Goal: Task Accomplishment & Management: Understand process/instructions

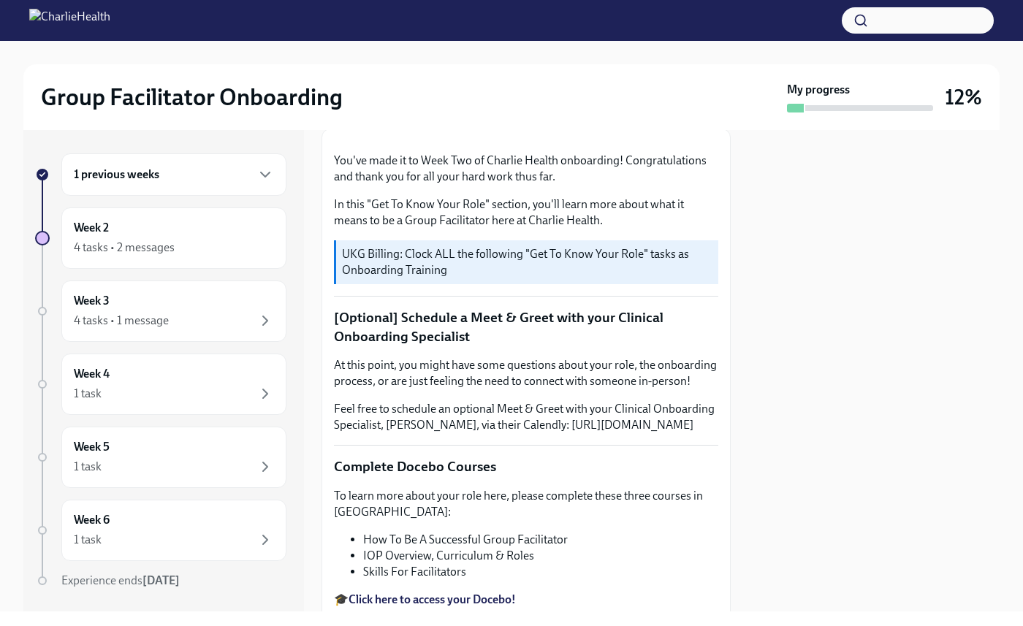
scroll to position [233, 0]
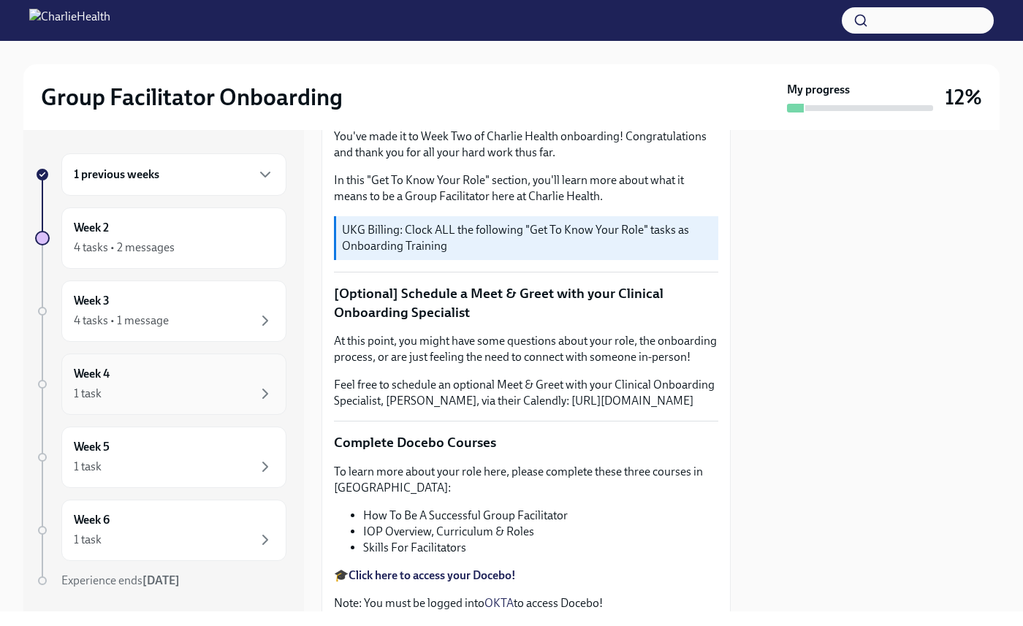
click at [234, 395] on div "1 task" at bounding box center [174, 394] width 200 height 18
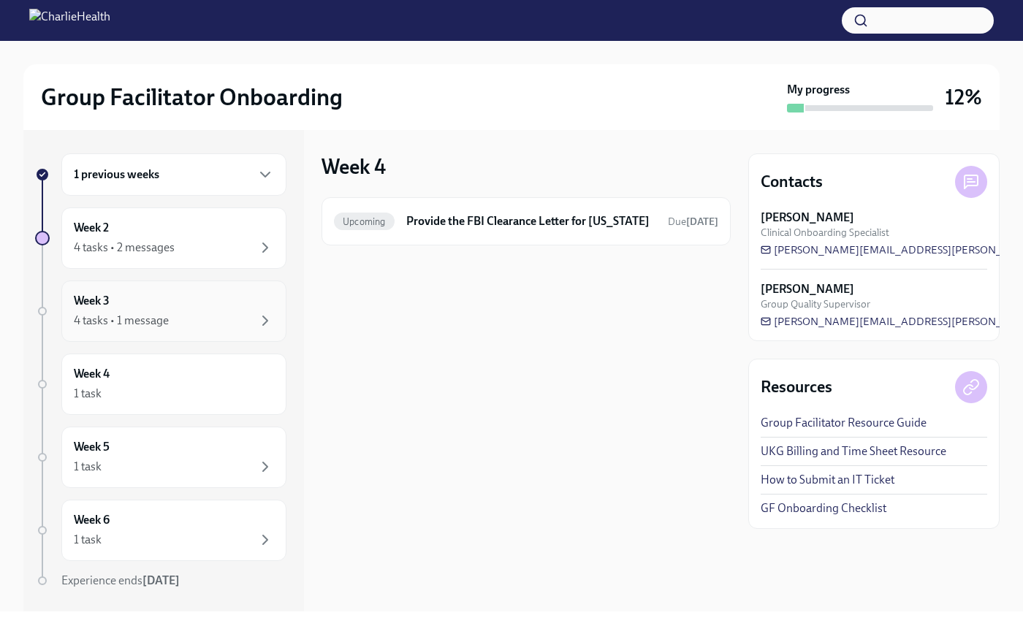
click at [212, 323] on div "4 tasks • 1 message" at bounding box center [174, 321] width 200 height 18
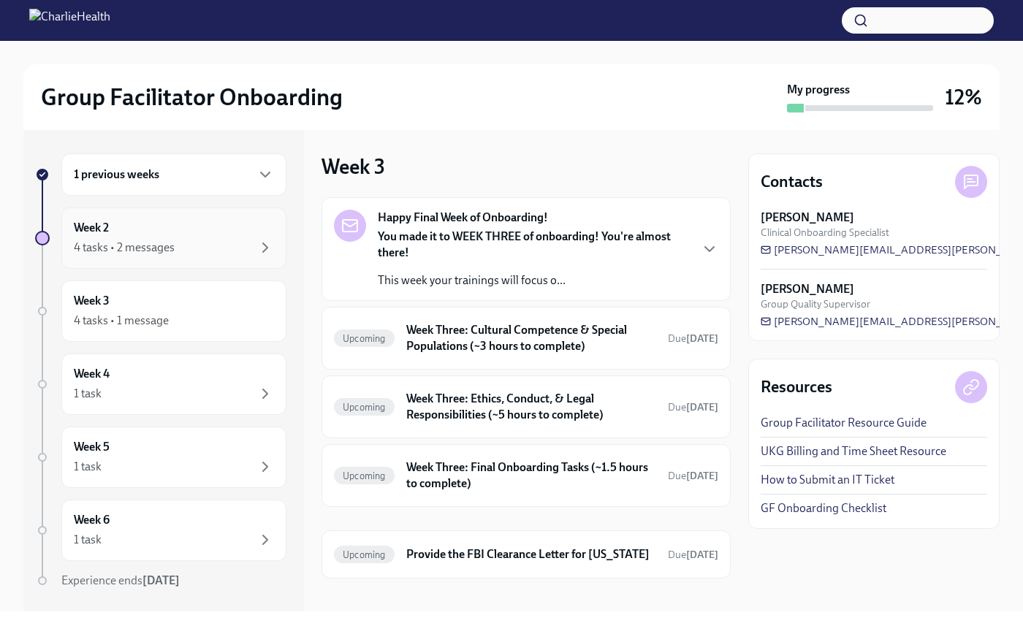
click at [184, 244] on div "4 tasks • 2 messages" at bounding box center [174, 248] width 200 height 18
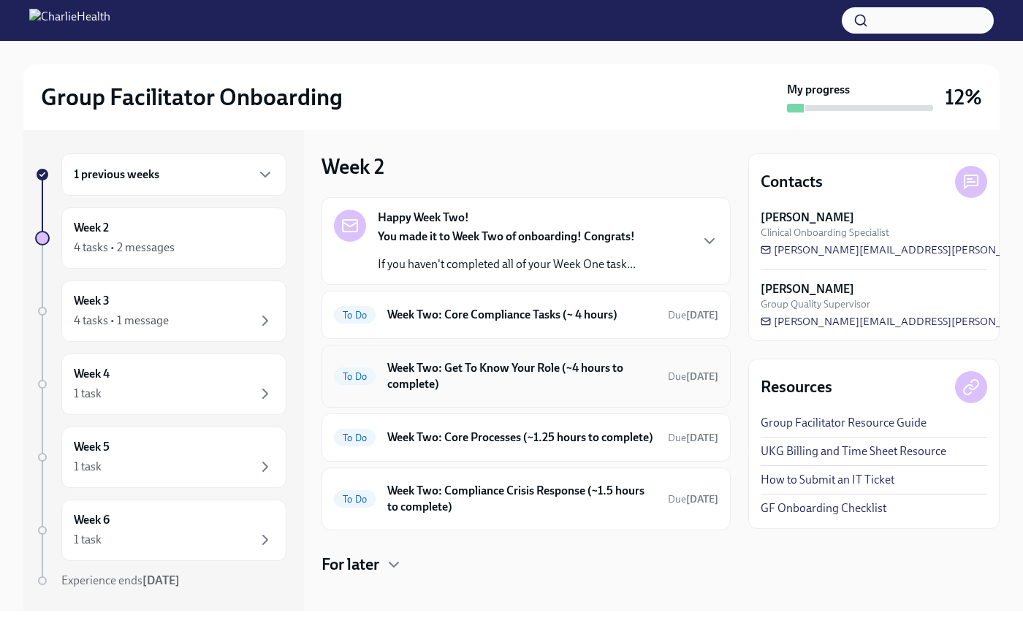
click at [469, 383] on h6 "Week Two: Get To Know Your Role (~4 hours to complete)" at bounding box center [521, 376] width 269 height 32
